Goal: Find specific page/section: Find specific page/section

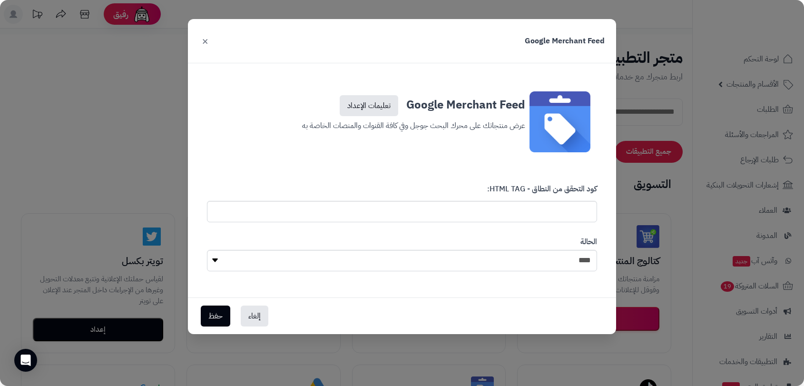
scroll to position [148, 0]
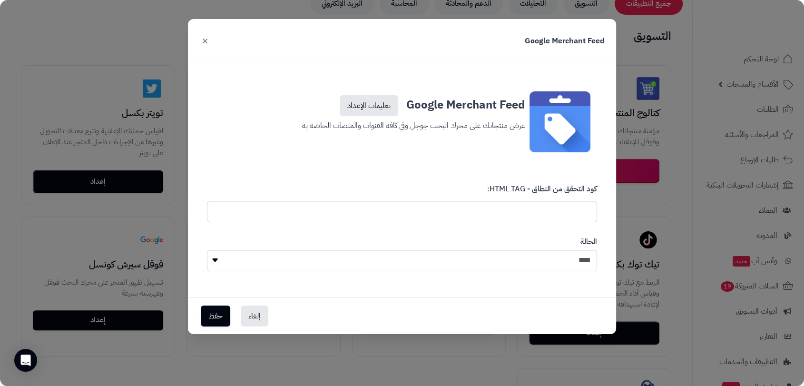
click at [205, 43] on button "×" at bounding box center [204, 40] width 11 height 21
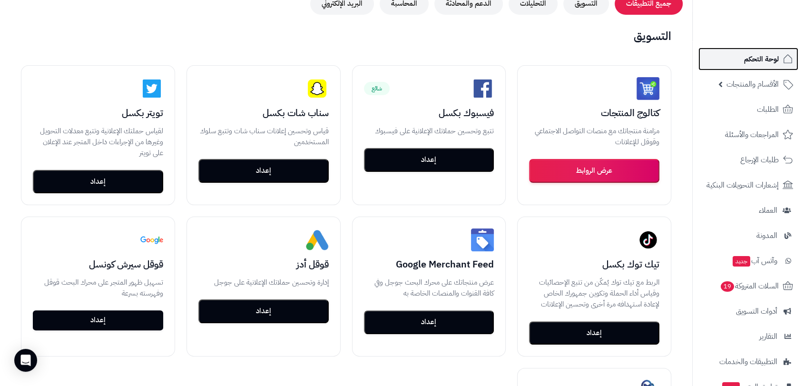
click at [768, 67] on link "لوحة التحكم" at bounding box center [748, 59] width 100 height 23
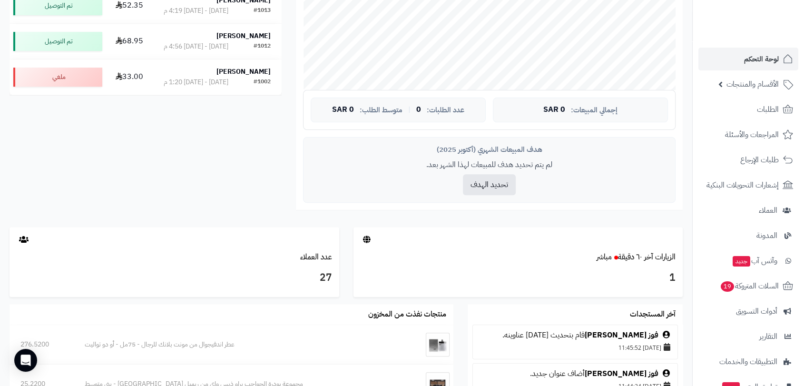
scroll to position [337, 0]
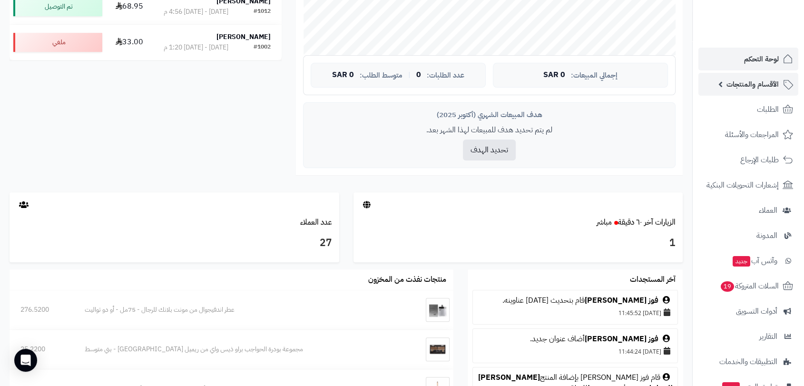
click at [744, 83] on span "الأقسام والمنتجات" at bounding box center [752, 84] width 52 height 13
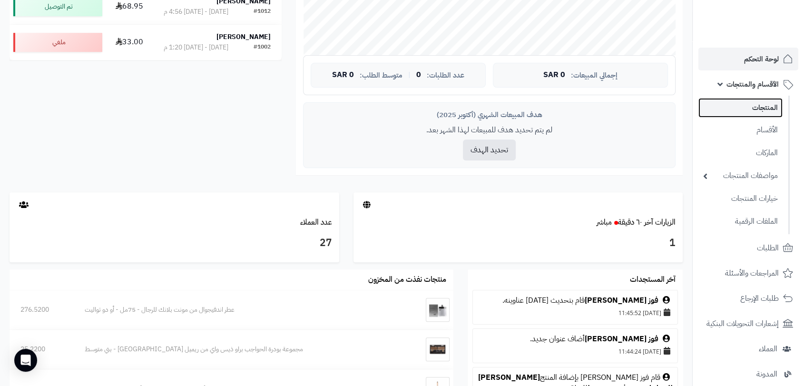
click at [754, 108] on link "المنتجات" at bounding box center [740, 108] width 84 height 20
